Goal: Navigation & Orientation: Find specific page/section

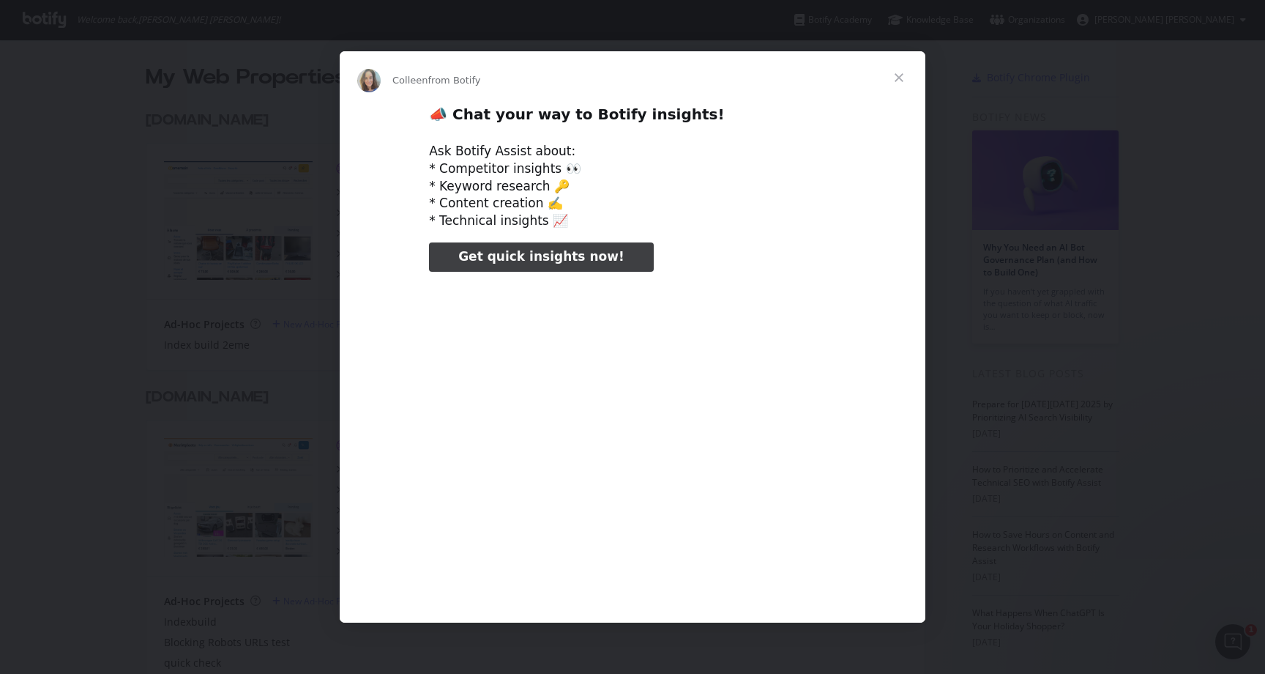
type input "105750"
click at [900, 83] on span "Close" at bounding box center [899, 77] width 53 height 53
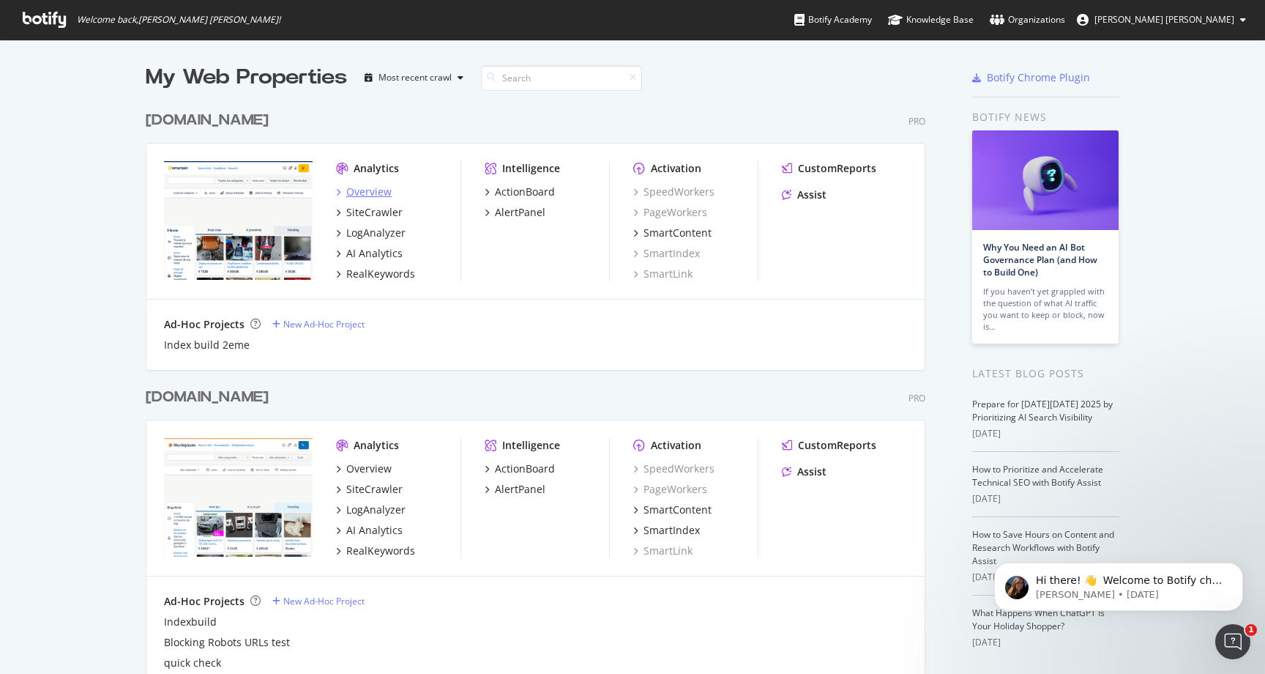
click at [367, 186] on div "Overview" at bounding box center [368, 192] width 45 height 15
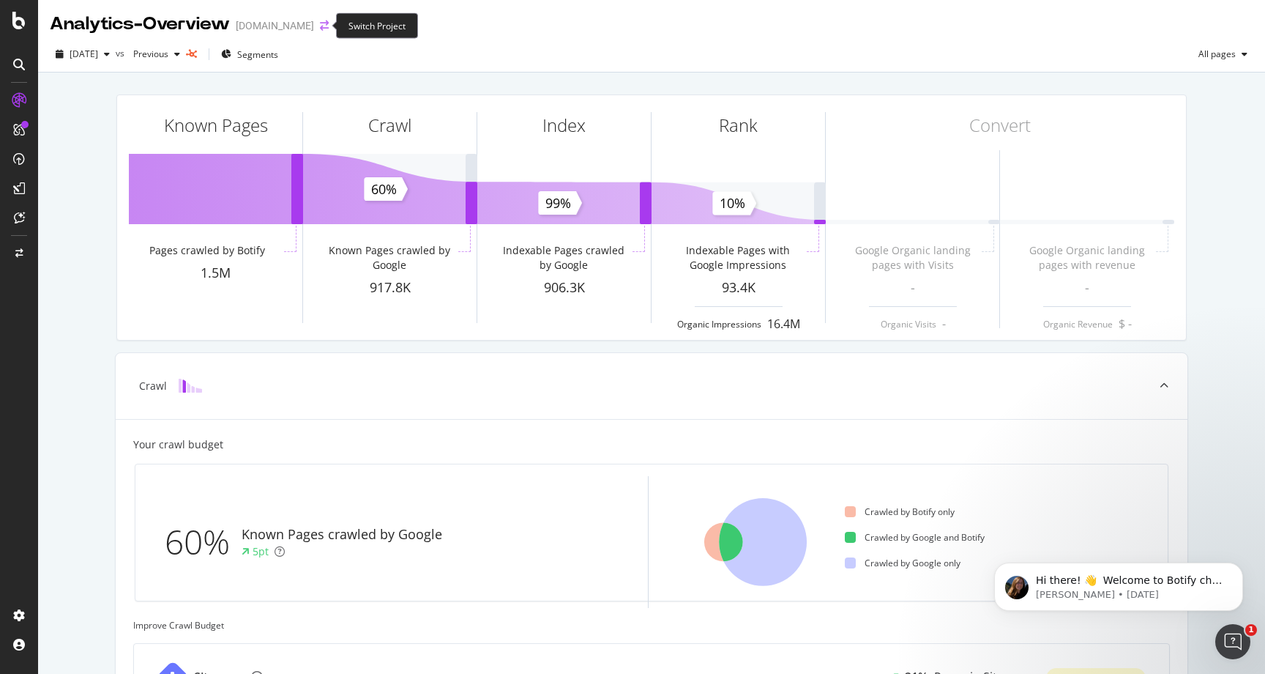
click at [320, 24] on icon "arrow-right-arrow-left" at bounding box center [324, 26] width 9 height 10
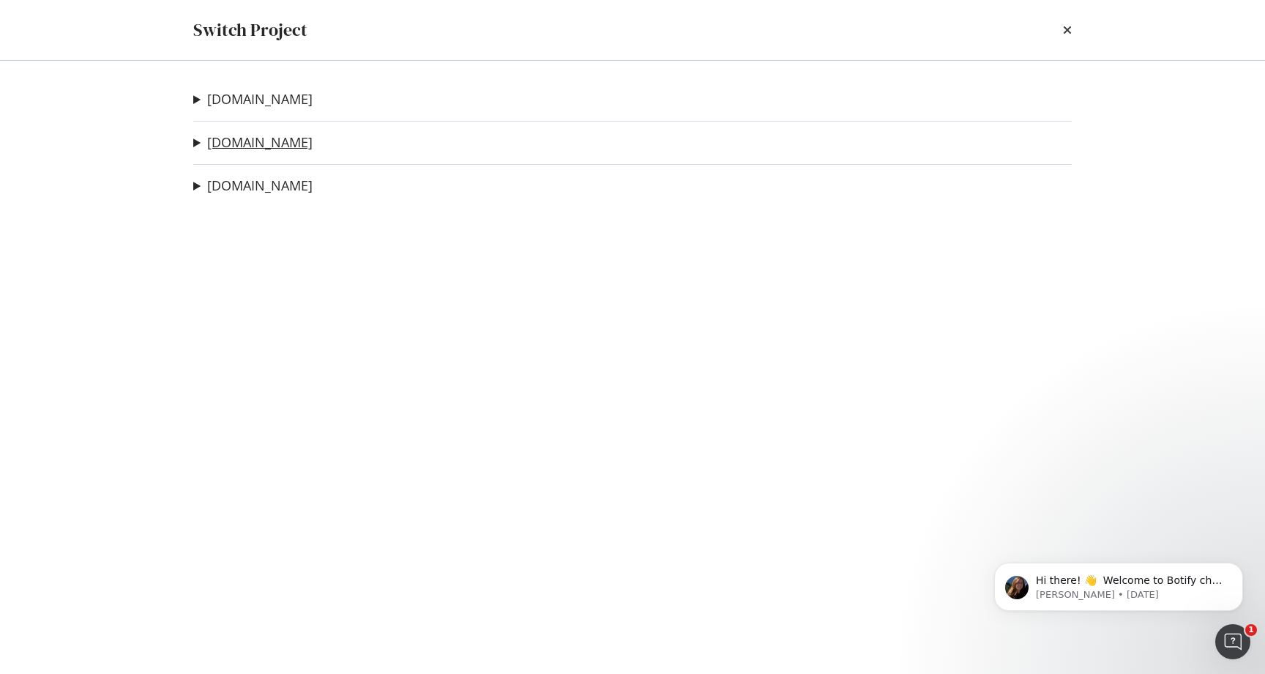
click at [253, 148] on link "[DOMAIN_NAME]" at bounding box center [259, 142] width 105 height 15
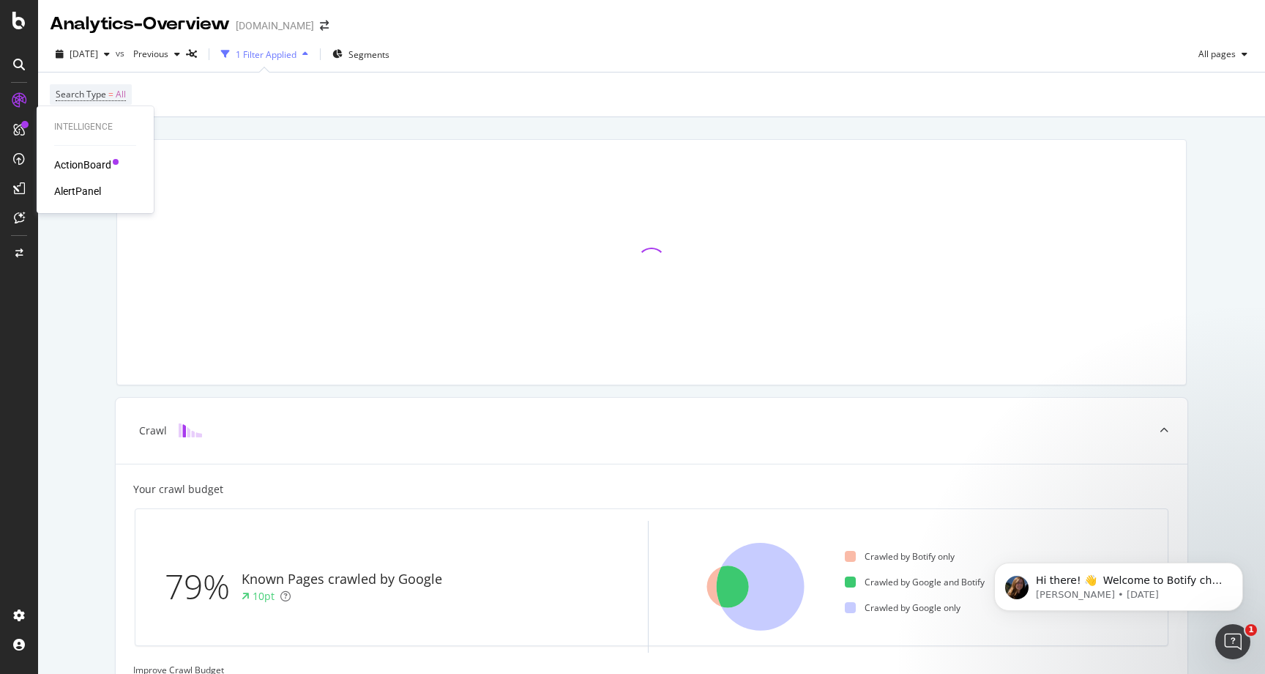
click at [88, 163] on div "ActionBoard" at bounding box center [82, 164] width 57 height 15
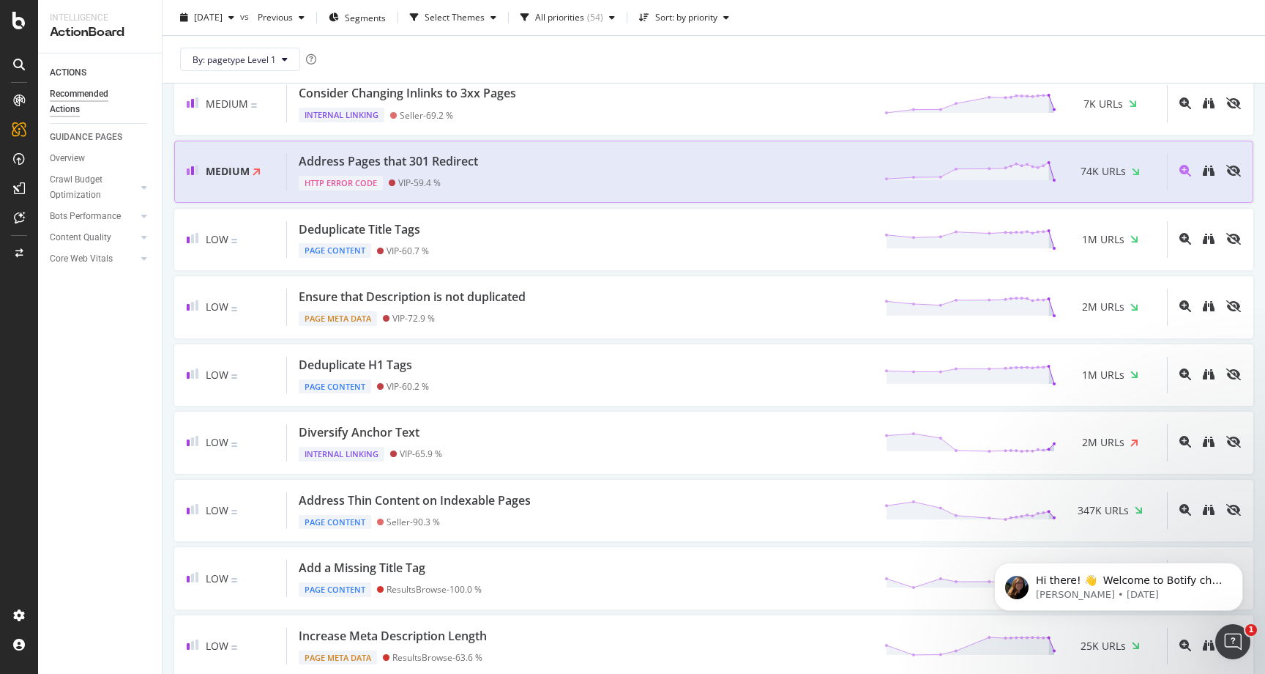
scroll to position [458, 0]
